Goal: Task Accomplishment & Management: Manage account settings

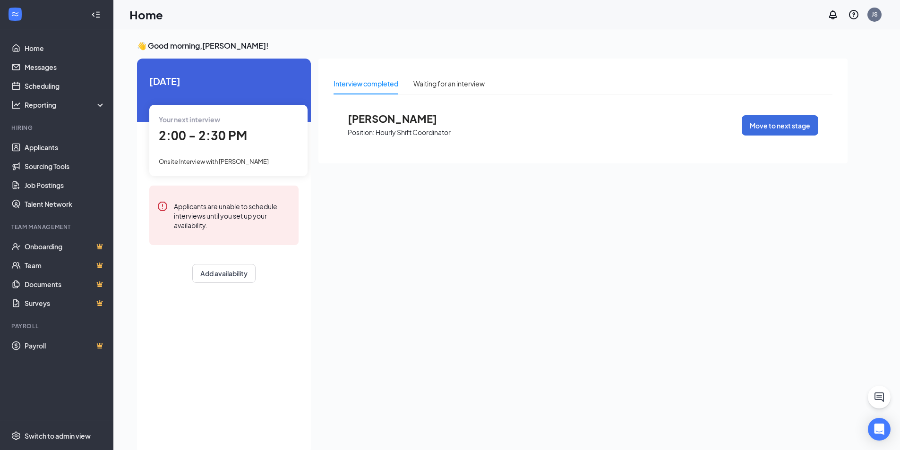
click at [215, 159] on span "Onsite Interview with [PERSON_NAME]" at bounding box center [214, 162] width 110 height 8
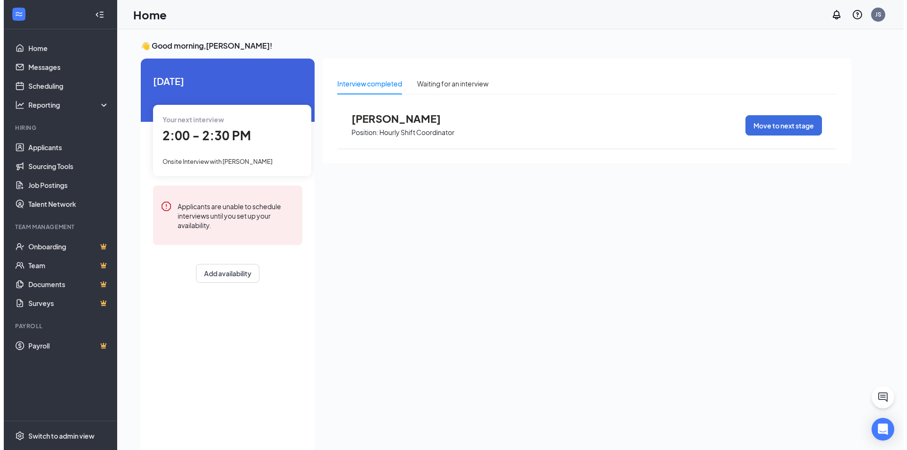
scroll to position [4, 0]
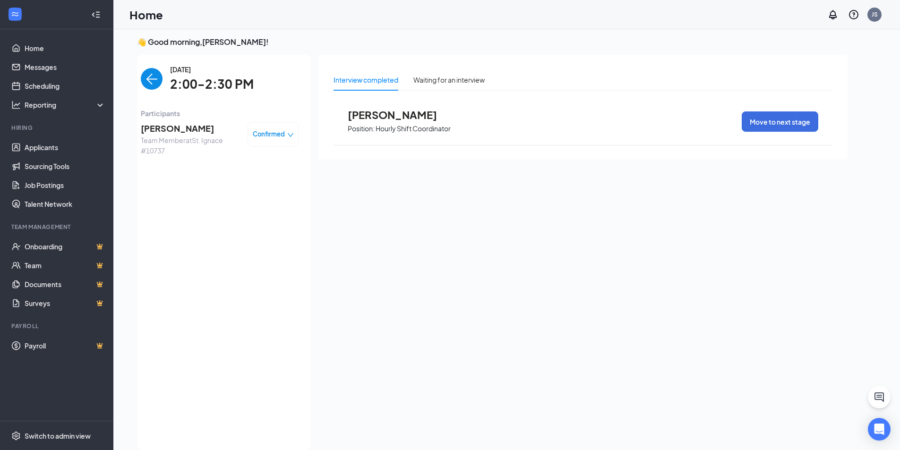
click at [162, 125] on span "[PERSON_NAME]" at bounding box center [190, 128] width 99 height 13
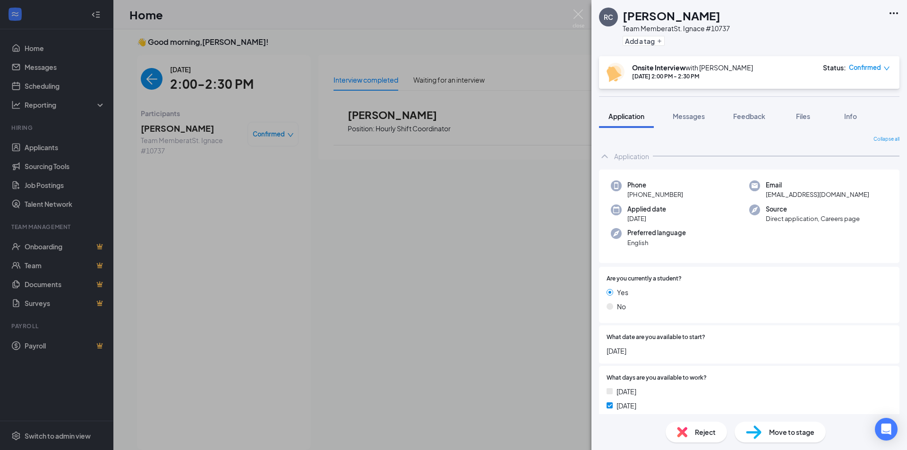
click at [900, 12] on div "[PERSON_NAME] Team Member at [GEOGRAPHIC_DATA] #10737 Add a tag" at bounding box center [750, 28] width 316 height 56
click at [890, 11] on icon "Ellipses" at bounding box center [893, 13] width 11 height 11
click at [843, 37] on link "View full application" at bounding box center [843, 34] width 102 height 9
click at [467, 56] on div "[PERSON_NAME] Team Member at [GEOGRAPHIC_DATA] #10737 Add a tag Onsite Intervie…" at bounding box center [453, 225] width 907 height 450
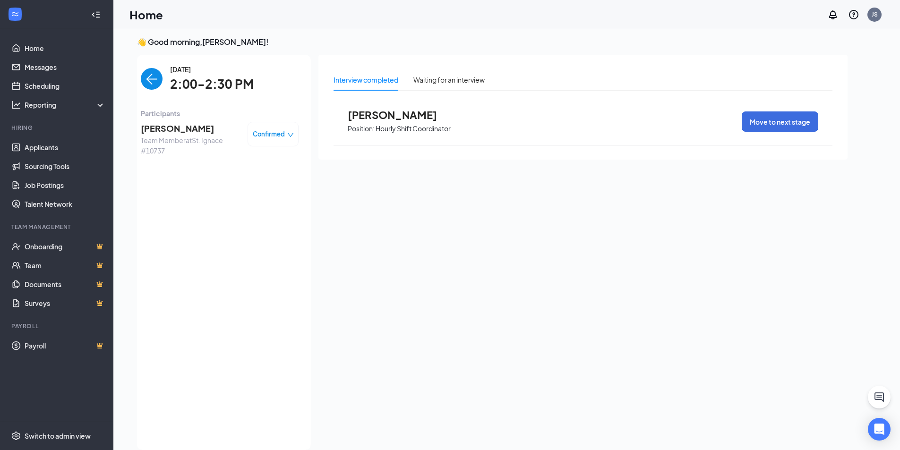
click at [369, 114] on span "[PERSON_NAME]" at bounding box center [400, 115] width 104 height 12
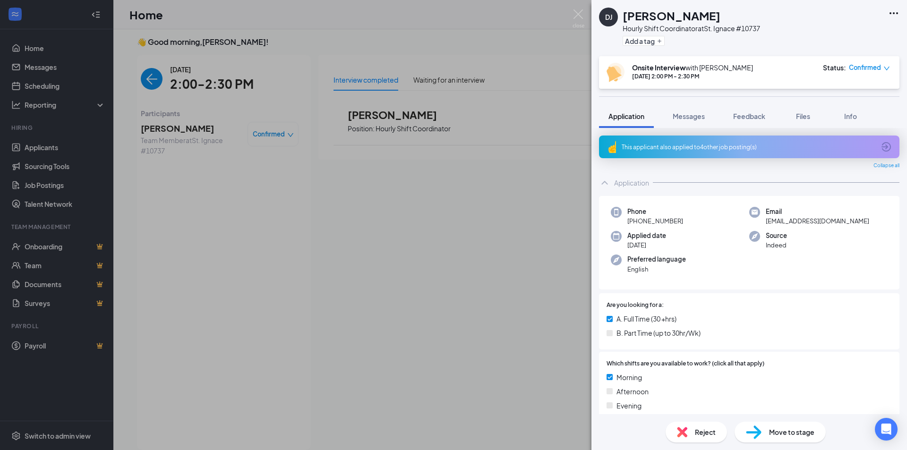
click at [884, 68] on icon "down" at bounding box center [887, 68] width 7 height 7
click at [849, 128] on span "Mark as no-show" at bounding box center [844, 127] width 52 height 10
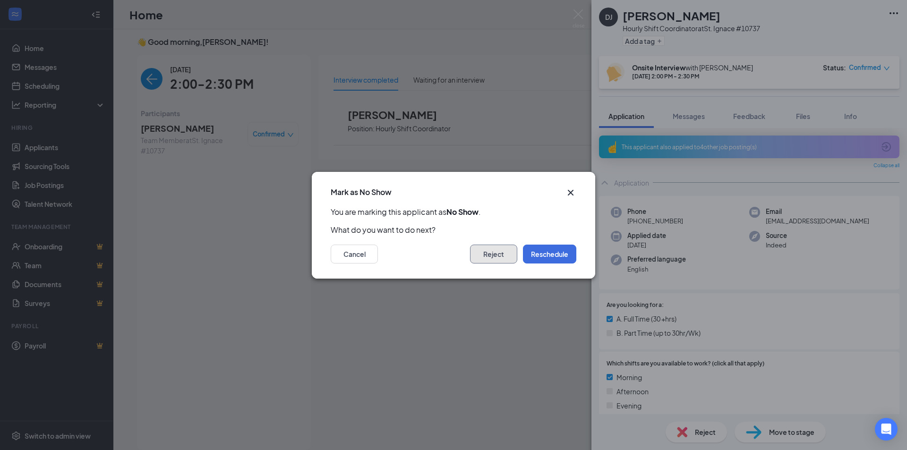
click at [508, 255] on button "Reject" at bounding box center [493, 254] width 47 height 19
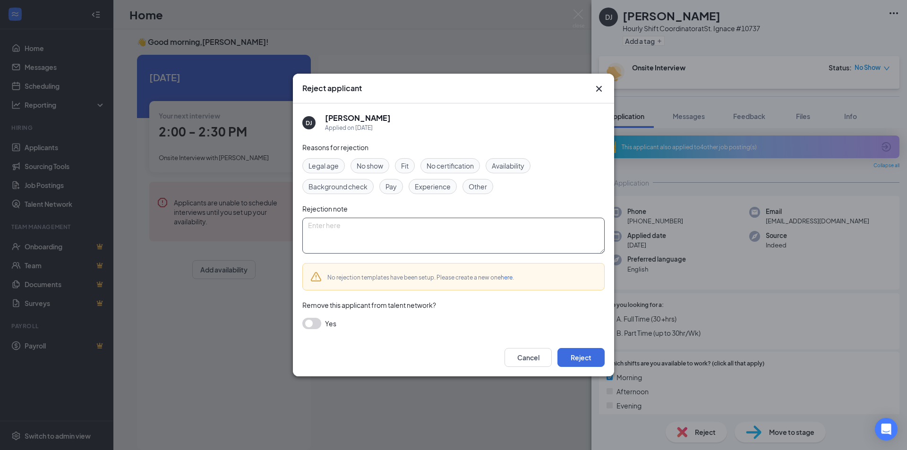
click at [377, 233] on textarea at bounding box center [453, 236] width 302 height 36
click at [306, 329] on div "Reasons for rejection Legal age No show Fit No certification Availability Backg…" at bounding box center [453, 240] width 302 height 197
click at [345, 224] on textarea at bounding box center [453, 236] width 302 height 36
type textarea "Did not show for interview"
click at [315, 322] on button "button" at bounding box center [311, 323] width 19 height 11
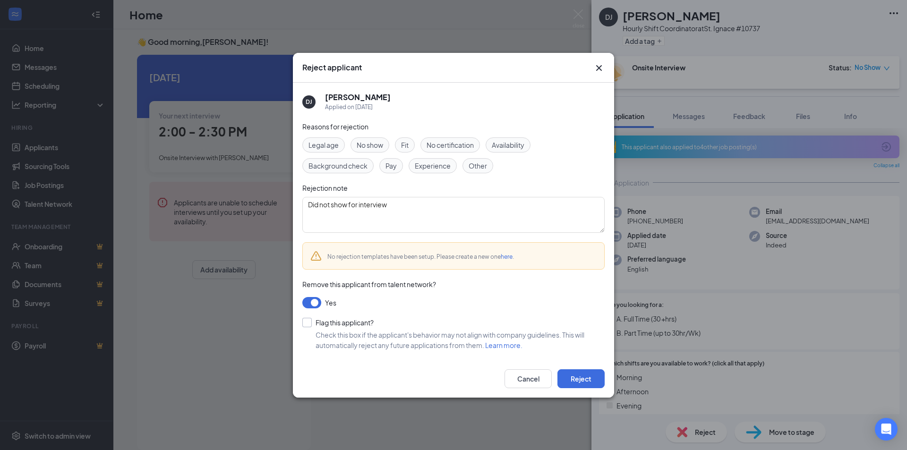
click at [311, 323] on input "Flag this applicant?" at bounding box center [337, 322] width 71 height 9
checkbox input "true"
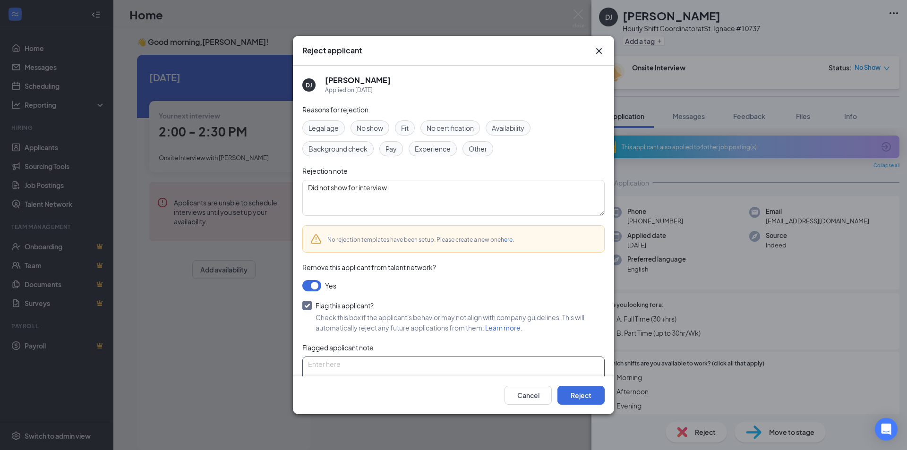
click at [415, 369] on textarea at bounding box center [453, 375] width 302 height 36
type textarea "%"
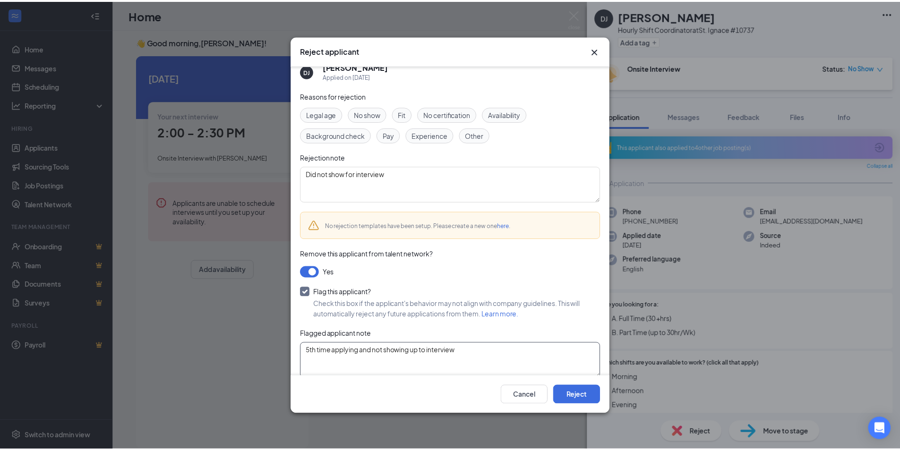
scroll to position [26, 0]
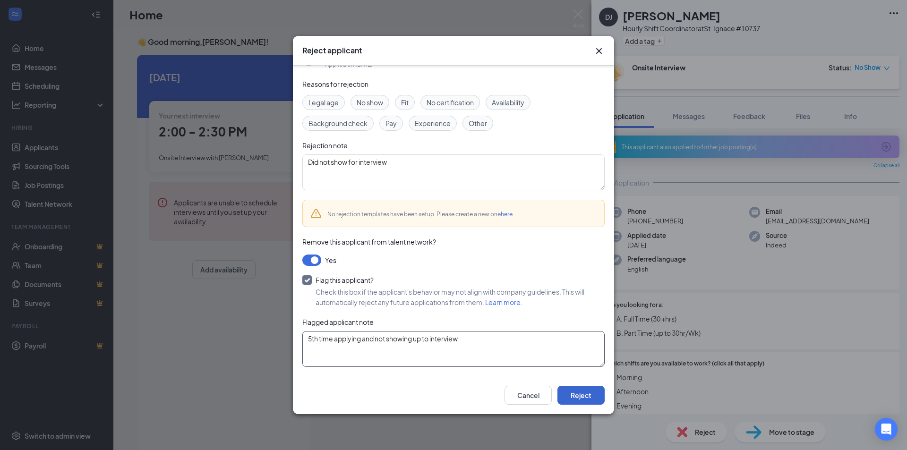
type textarea "5th time applying and not showing up to interview"
click at [574, 397] on button "Reject" at bounding box center [581, 395] width 47 height 19
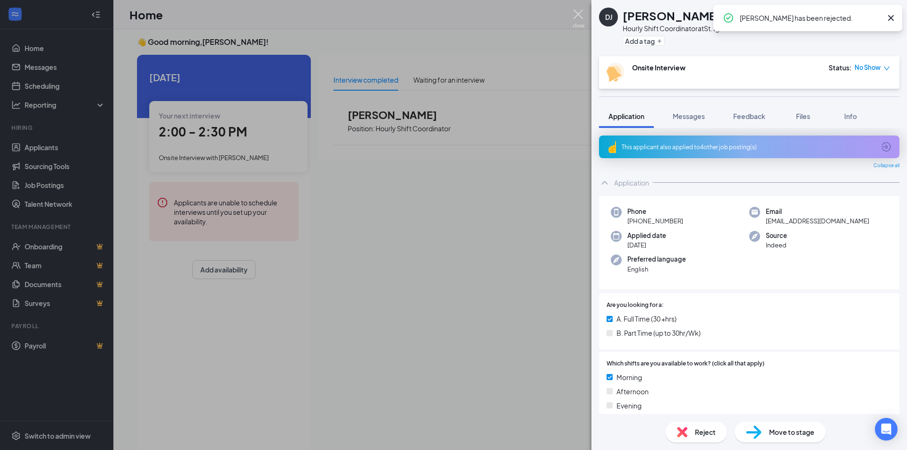
click at [576, 18] on img at bounding box center [579, 18] width 12 height 18
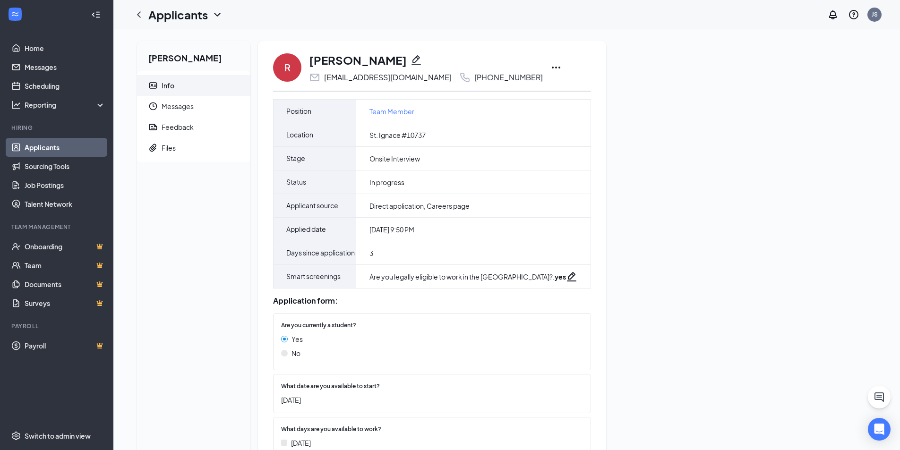
click at [552, 68] on icon "Ellipses" at bounding box center [556, 68] width 9 height 2
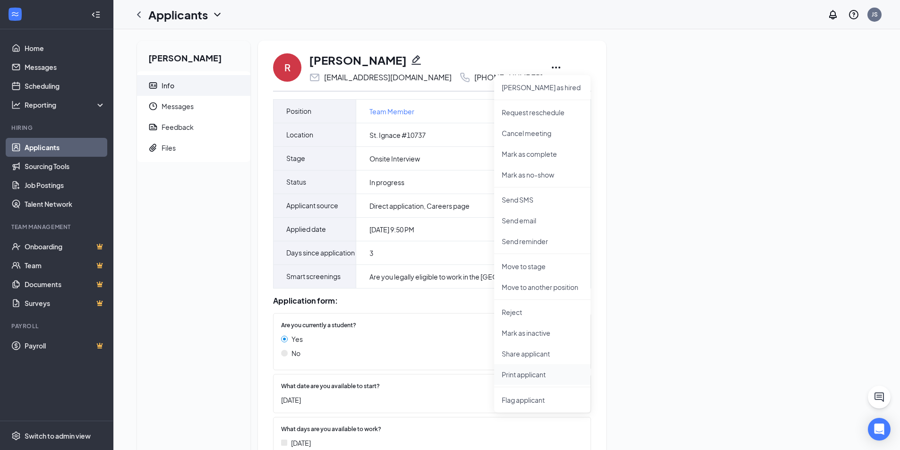
click at [527, 379] on p "Print applicant" at bounding box center [542, 374] width 81 height 9
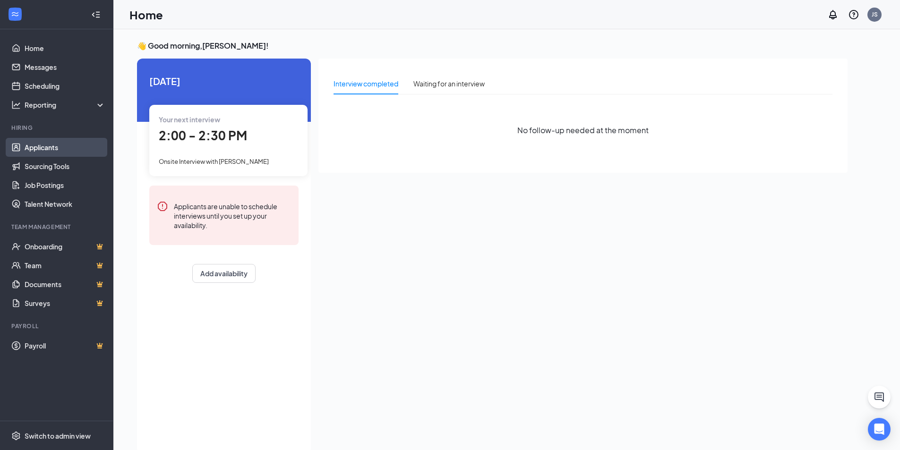
click at [47, 146] on link "Applicants" at bounding box center [65, 147] width 81 height 19
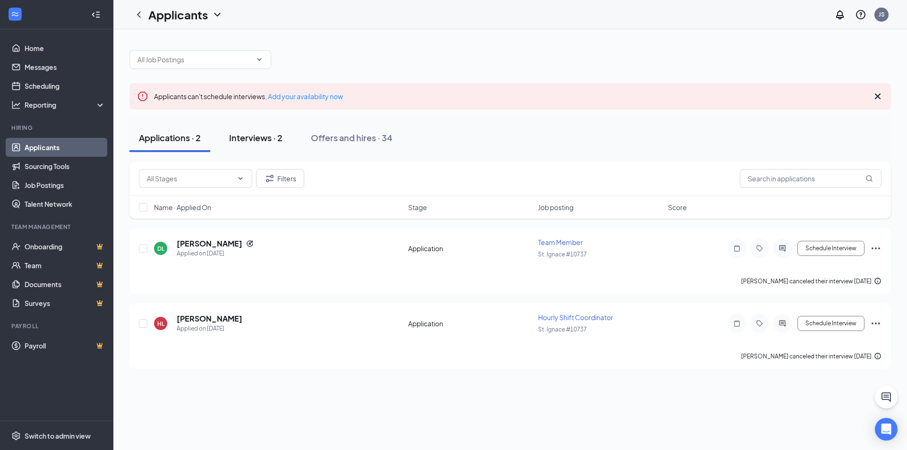
click at [271, 137] on div "Interviews · 2" at bounding box center [255, 138] width 53 height 12
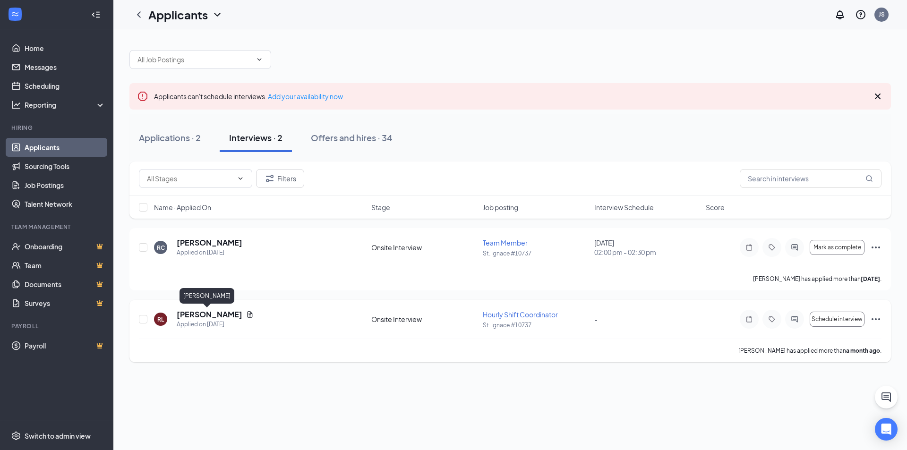
click at [214, 317] on h5 "Robert Little" at bounding box center [210, 315] width 66 height 10
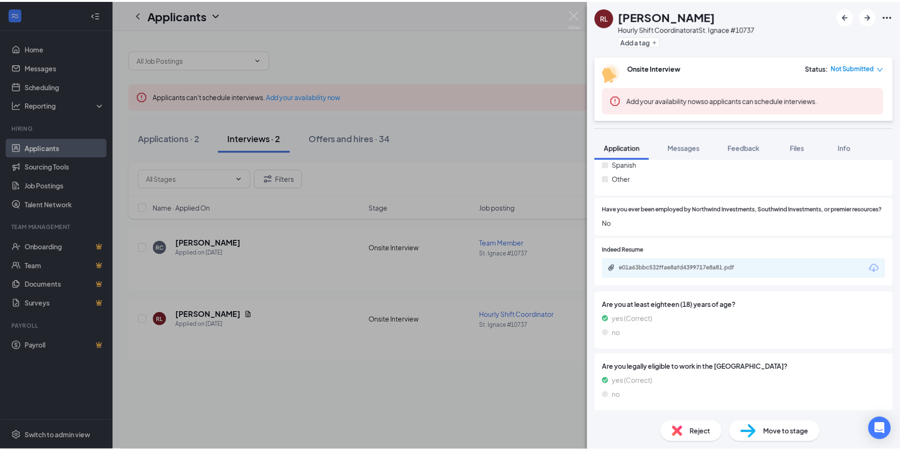
scroll to position [445, 0]
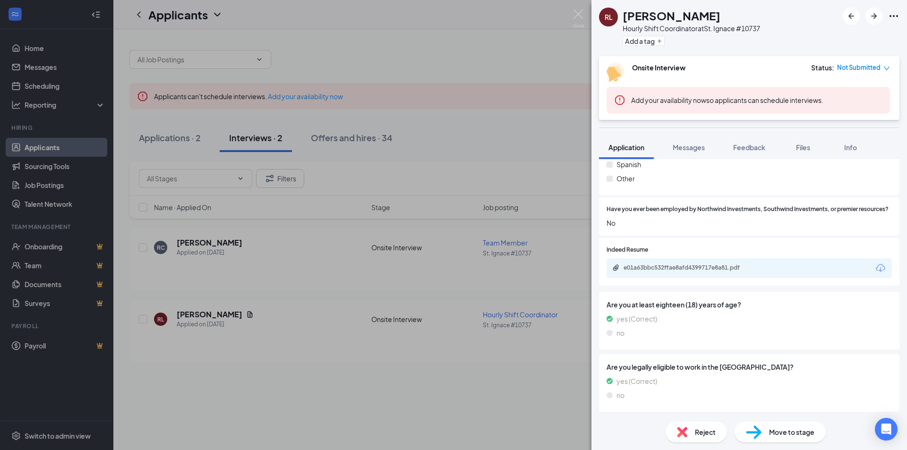
click at [559, 130] on div "RL Robert Little Hourly Shift Coordinator at St. Ignace #10737 Add a tag Onsite…" at bounding box center [453, 225] width 907 height 450
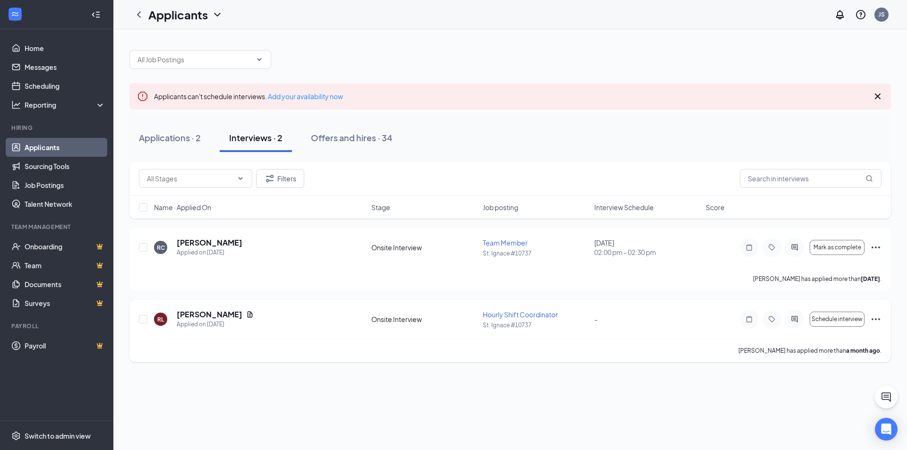
click at [878, 319] on icon "Ellipses" at bounding box center [875, 319] width 11 height 11
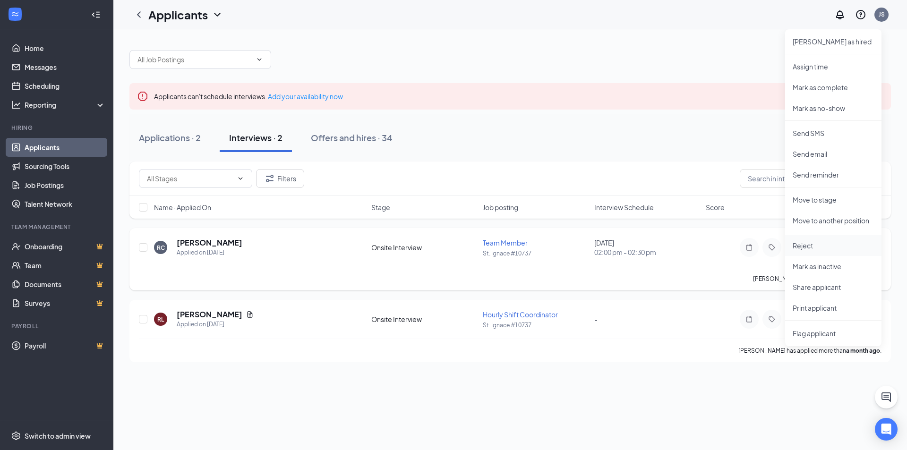
click at [806, 246] on p "Reject" at bounding box center [833, 245] width 81 height 9
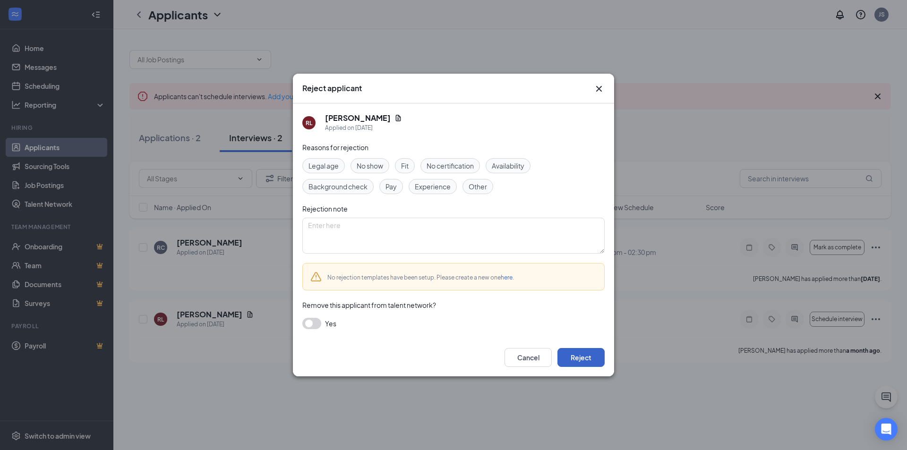
click at [582, 355] on button "Reject" at bounding box center [581, 357] width 47 height 19
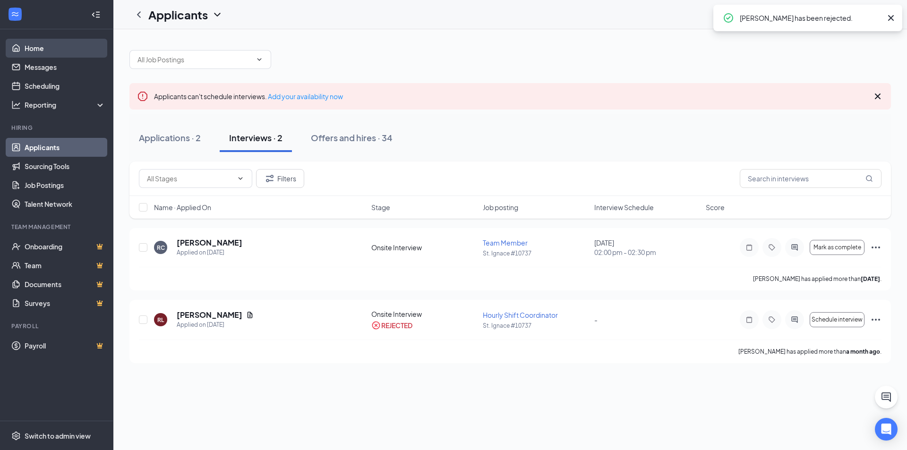
click at [52, 43] on link "Home" at bounding box center [65, 48] width 81 height 19
